Goal: Register for event/course

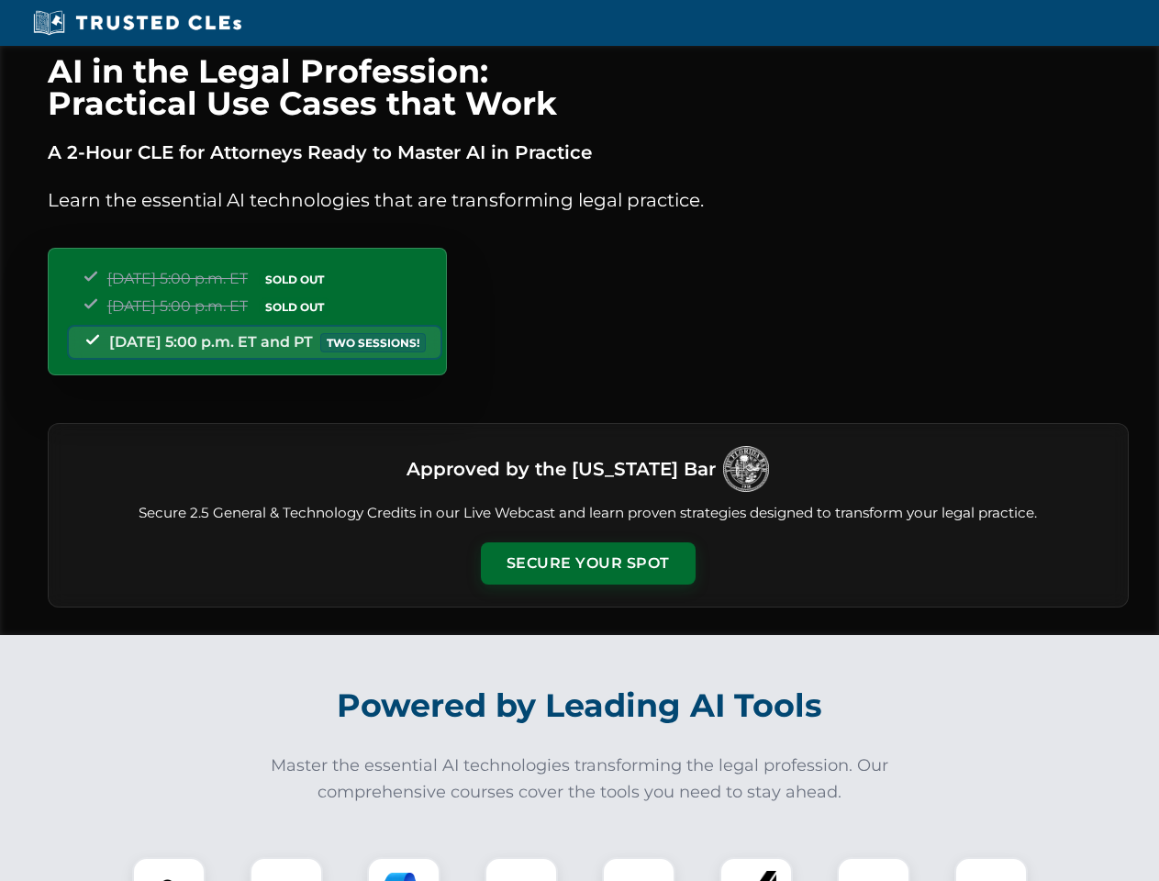
click at [587, 564] on button "Secure Your Spot" at bounding box center [588, 564] width 215 height 42
click at [169, 869] on img at bounding box center [168, 893] width 53 height 53
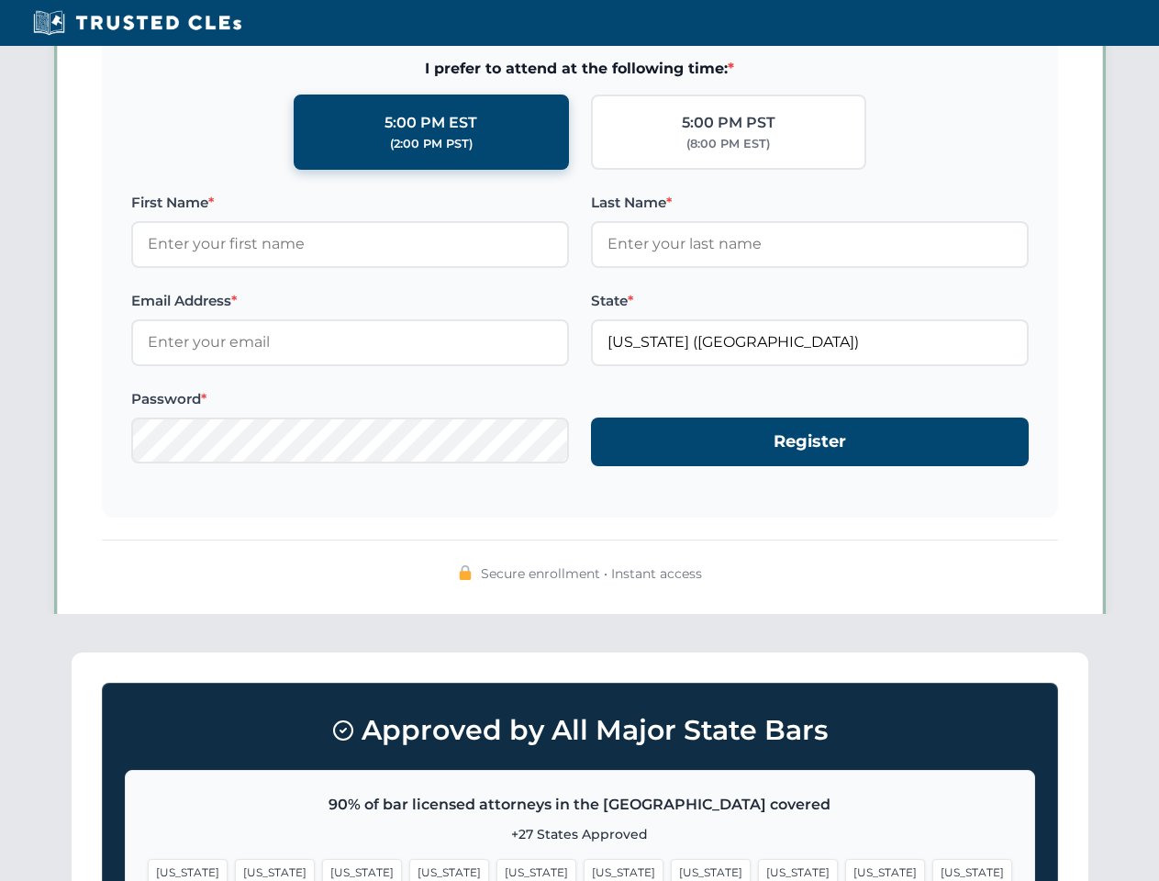
click at [845, 869] on span "[US_STATE]" at bounding box center [885, 872] width 80 height 27
